Goal: Task Accomplishment & Management: Complete application form

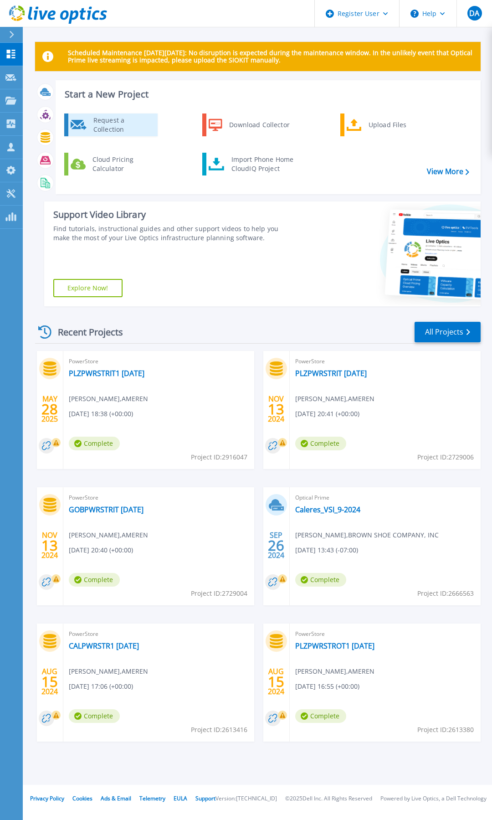
click at [121, 123] on div "Request a Collection" at bounding box center [122, 125] width 67 height 18
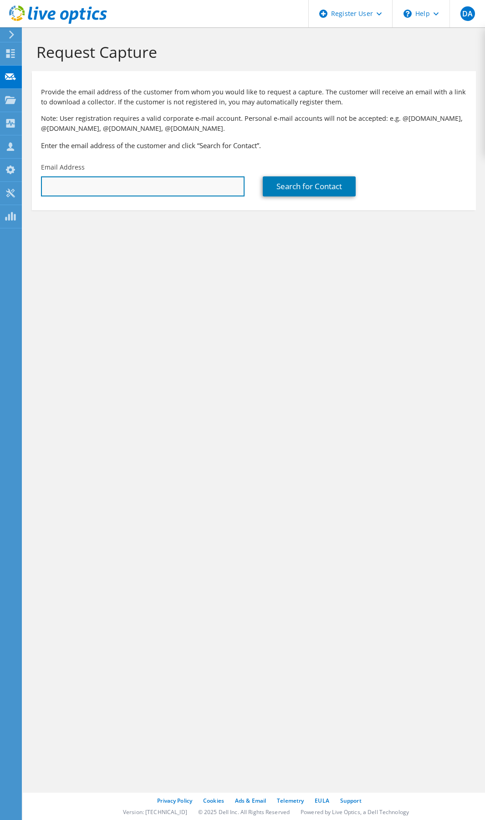
click at [213, 185] on input "text" at bounding box center [143, 186] width 204 height 20
click at [126, 190] on input "j" at bounding box center [143, 186] width 204 height 20
drag, startPoint x: 77, startPoint y: 184, endPoint x: -7, endPoint y: 174, distance: 84.9
click at [0, 174] on html "DA Dell User Dustin Attarian Dustin.Attarian@Dell.com Dell My Profile Log Out \…" at bounding box center [242, 410] width 485 height 820
paste input "osiah.boyer@spireenergy.com"
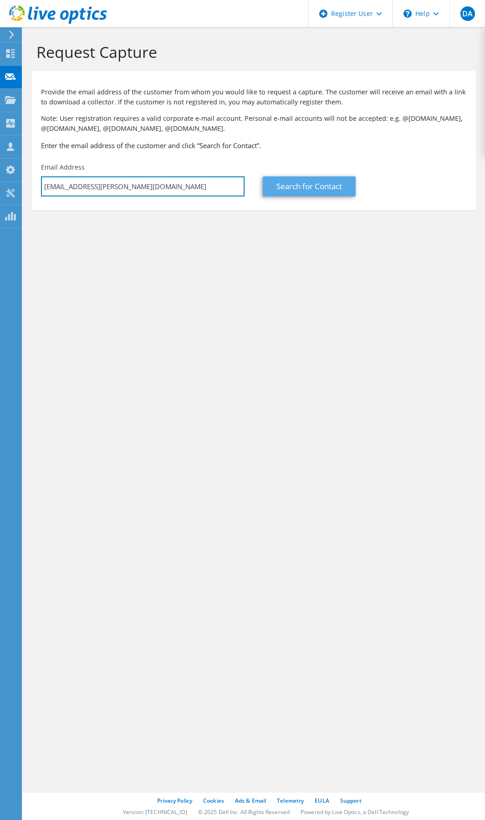
type input "josiah.boyer@spireenergy.com"
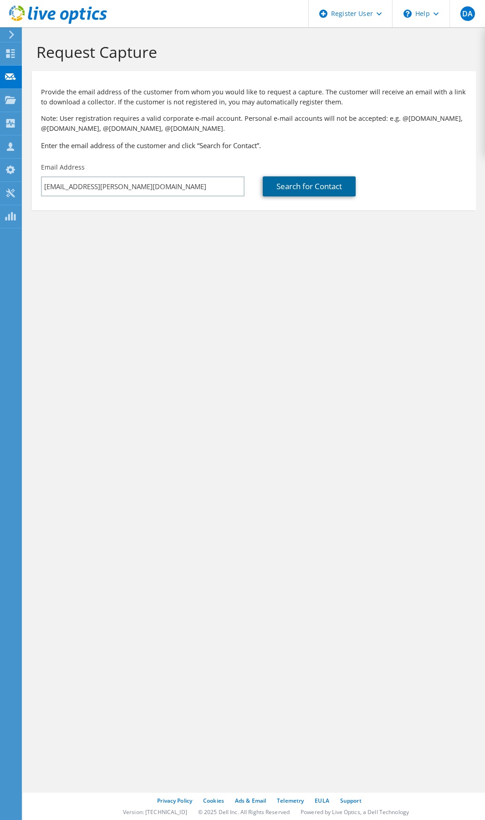
click at [294, 187] on link "Search for Contact" at bounding box center [309, 186] width 93 height 20
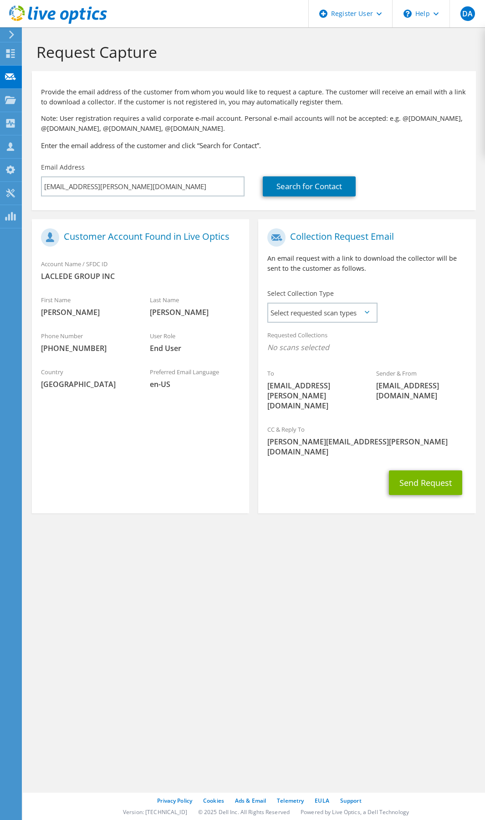
click at [365, 313] on icon at bounding box center [367, 312] width 5 height 3
click at [368, 313] on icon at bounding box center [367, 312] width 5 height 3
click at [365, 311] on icon at bounding box center [367, 312] width 5 height 3
click at [366, 314] on span "Select requested scan types" at bounding box center [322, 312] width 108 height 18
